Goal: Transaction & Acquisition: Subscribe to service/newsletter

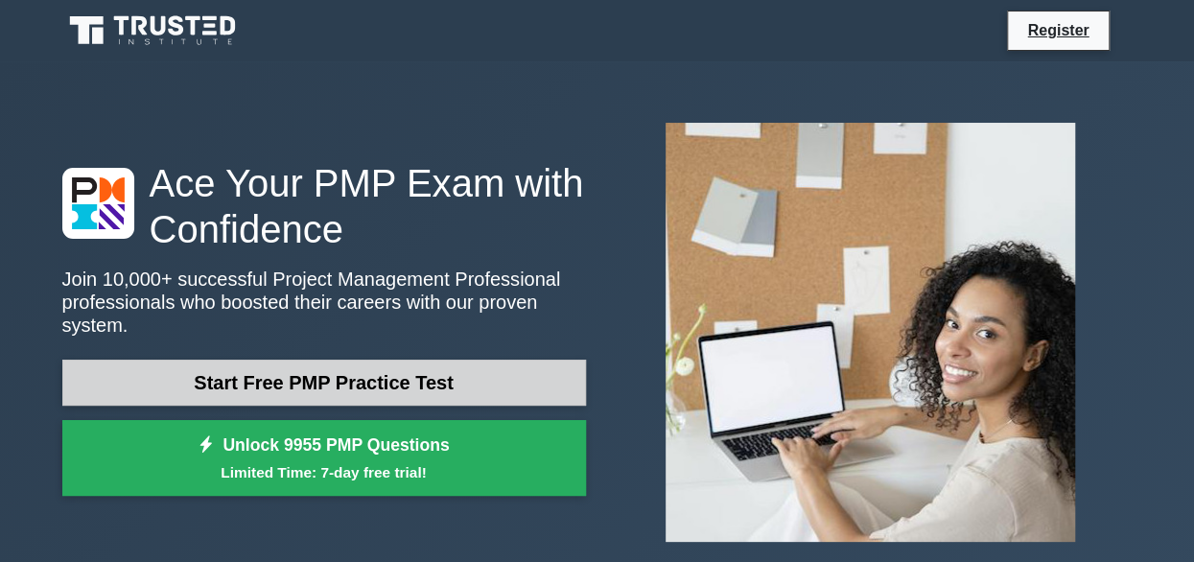
click at [314, 366] on link "Start Free PMP Practice Test" at bounding box center [324, 383] width 524 height 46
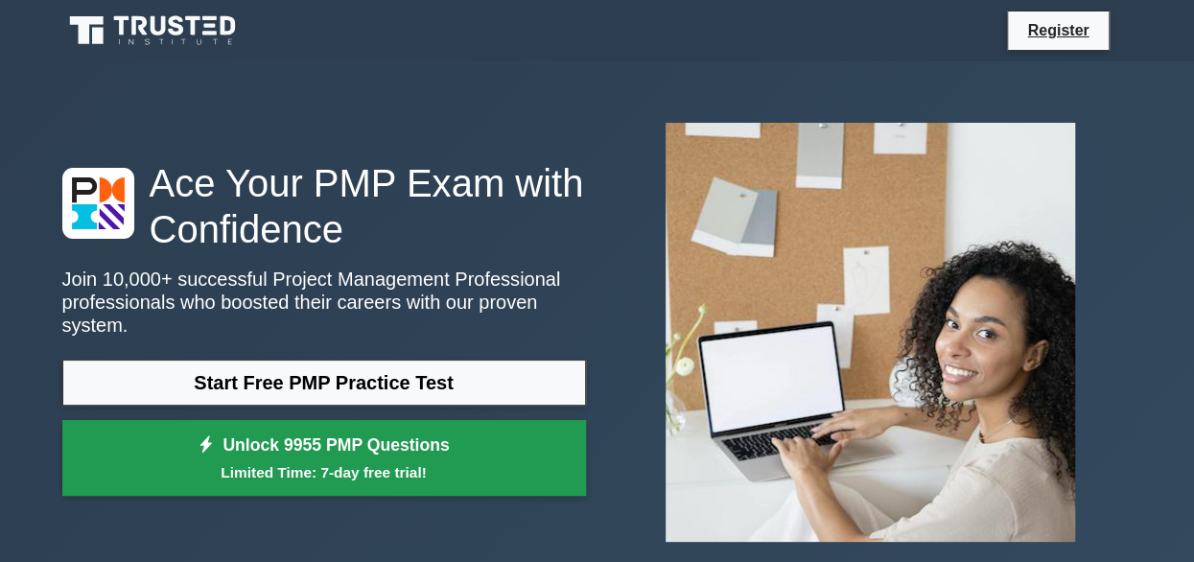
click at [407, 430] on link "Unlock 9955 PMP Questions Limited Time: 7-day free trial!" at bounding box center [324, 458] width 524 height 77
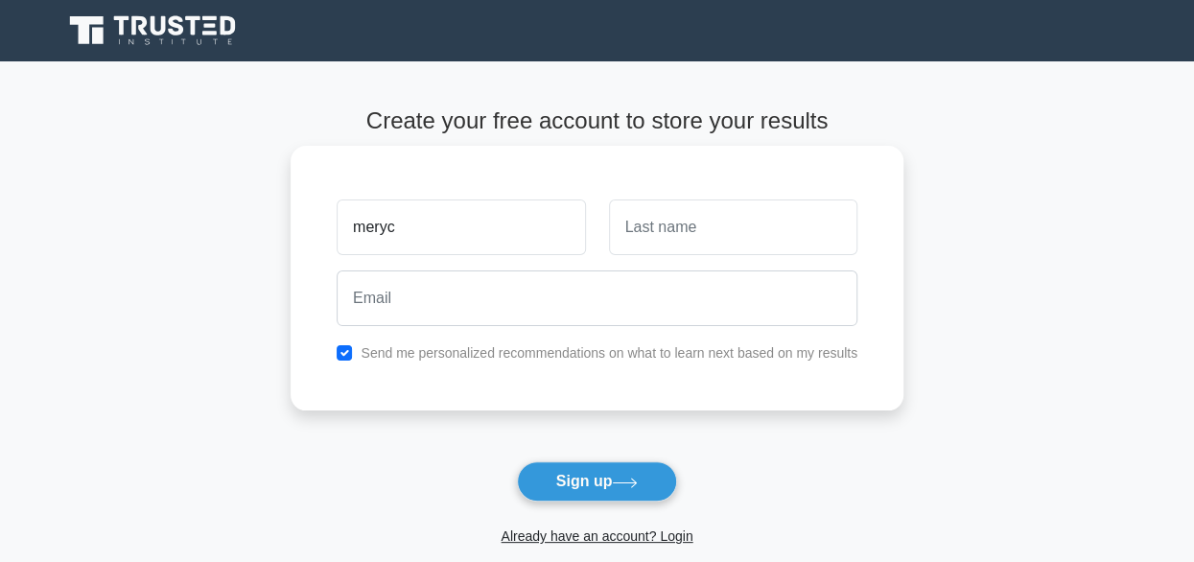
type input "meryc"
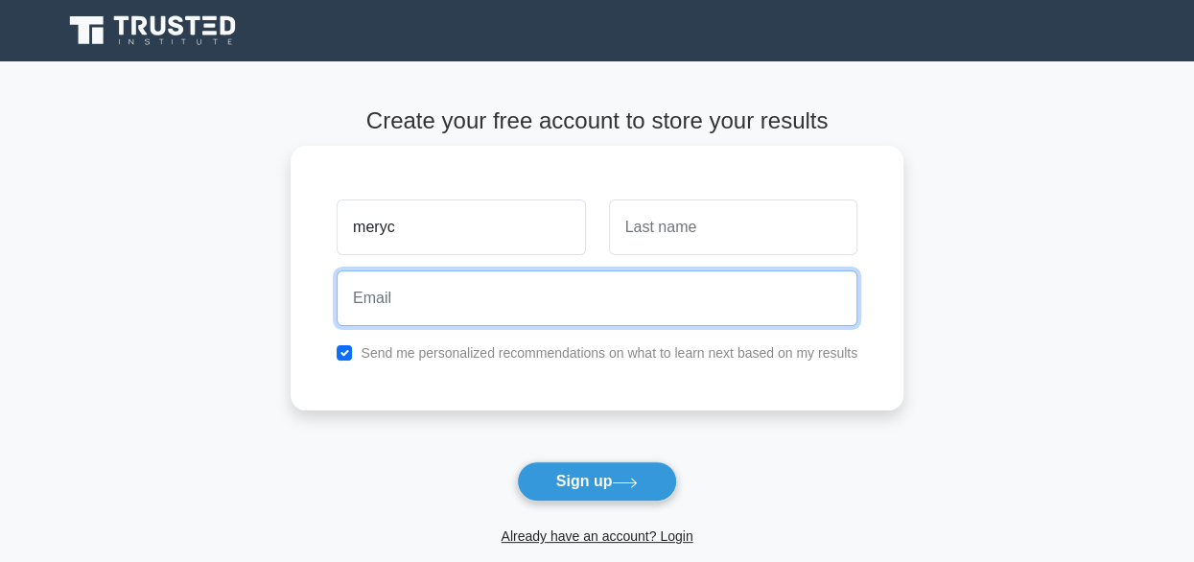
click at [476, 310] on input "email" at bounding box center [597, 298] width 521 height 56
type input "[EMAIL_ADDRESS][DOMAIN_NAME]"
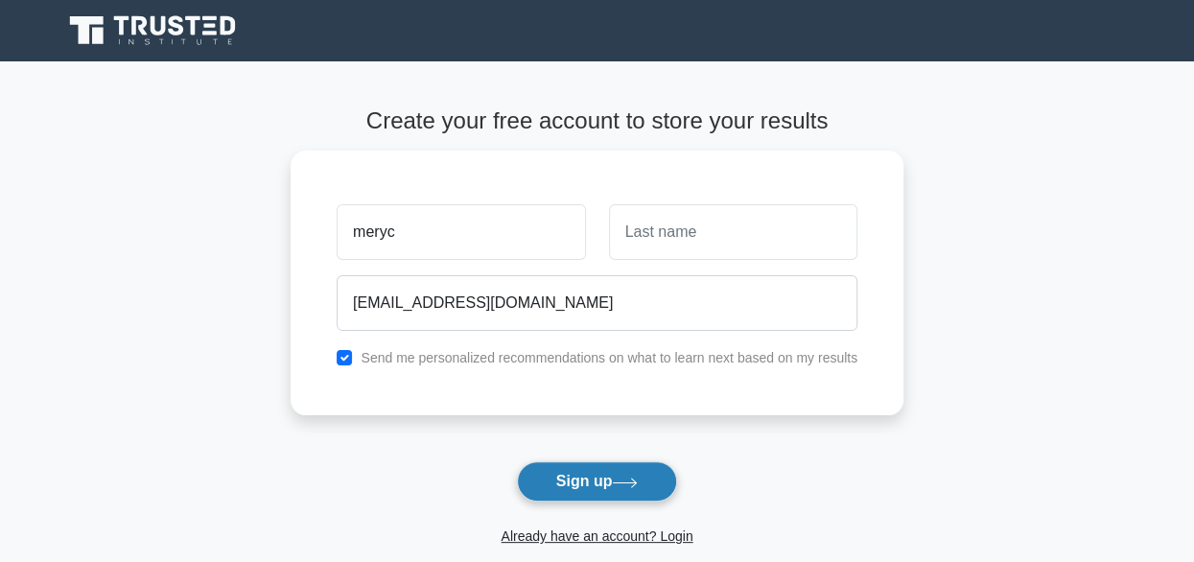
click at [579, 463] on button "Sign up" at bounding box center [597, 481] width 161 height 40
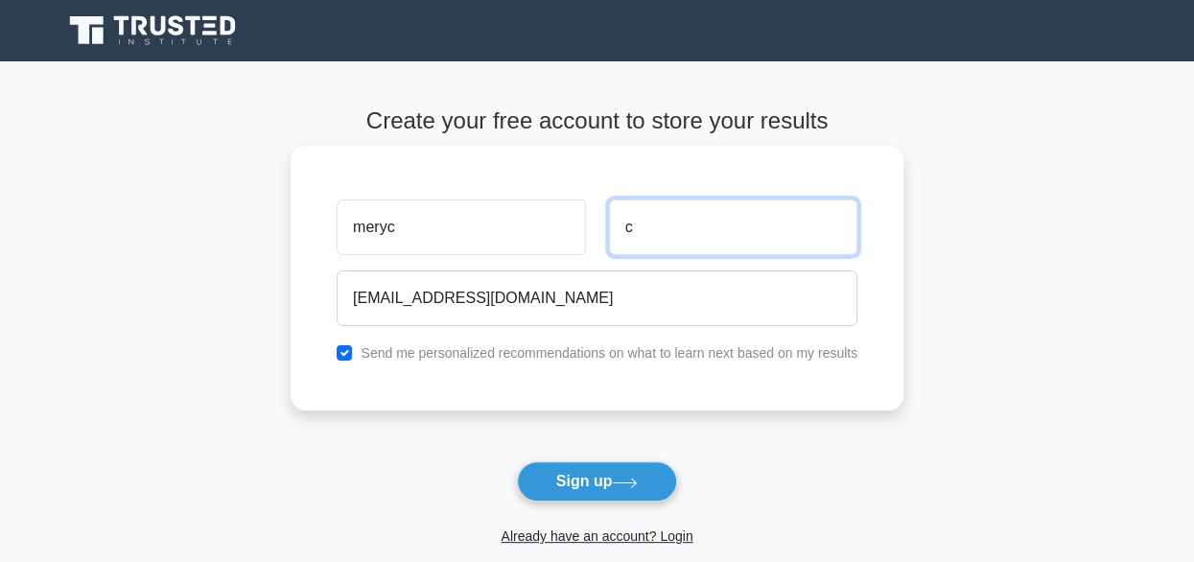
type input "[PERSON_NAME]"
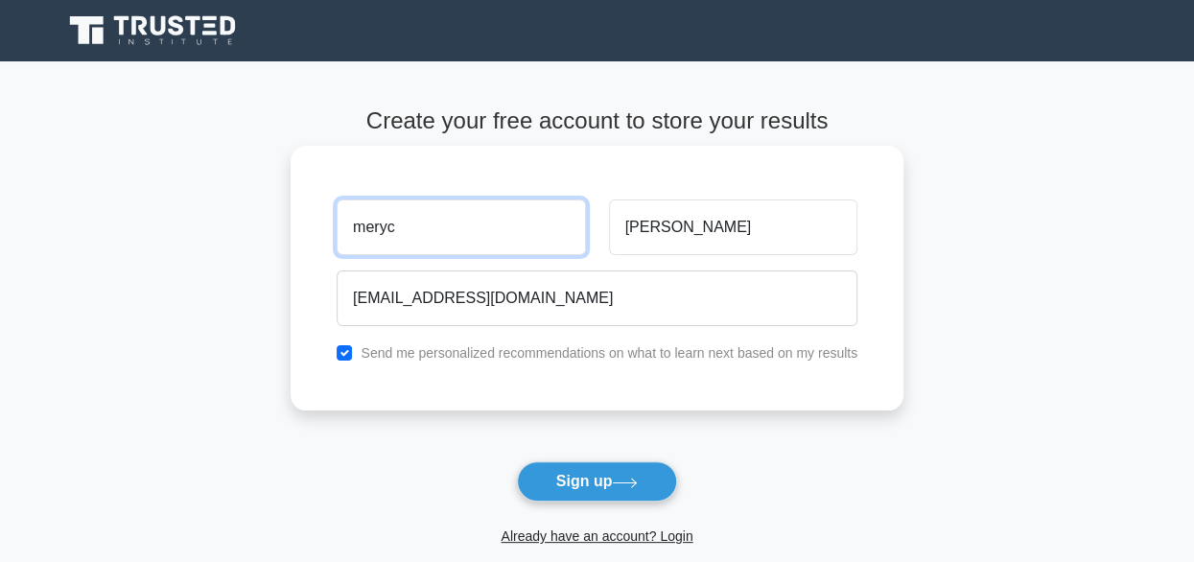
click at [484, 227] on input "meryc" at bounding box center [461, 227] width 248 height 56
type input "Mercy"
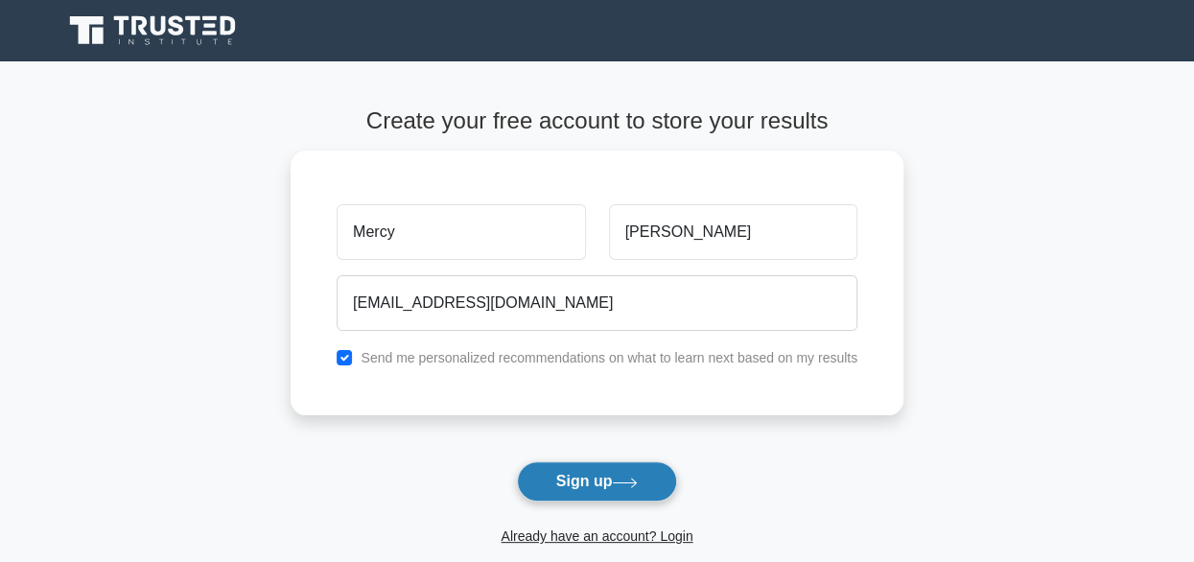
click at [589, 480] on button "Sign up" at bounding box center [597, 481] width 161 height 40
